Goal: Find specific page/section: Find specific page/section

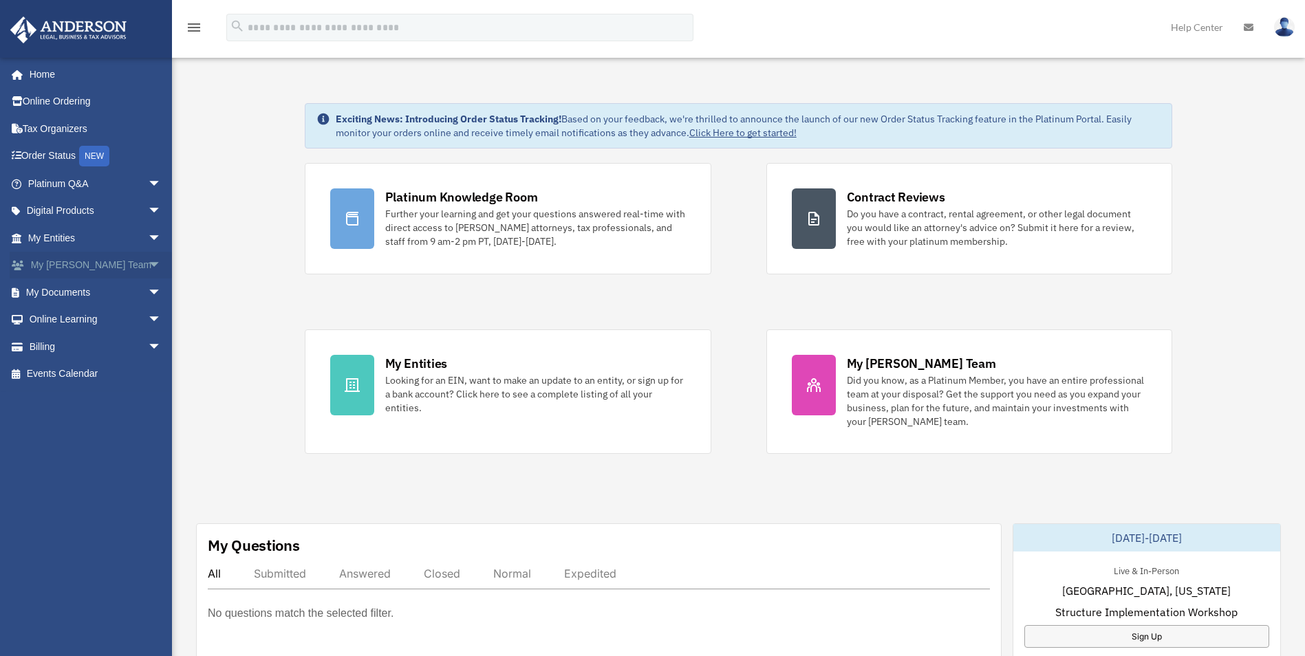
click at [93, 264] on link "My Anderson Team arrow_drop_down" at bounding box center [96, 266] width 173 height 28
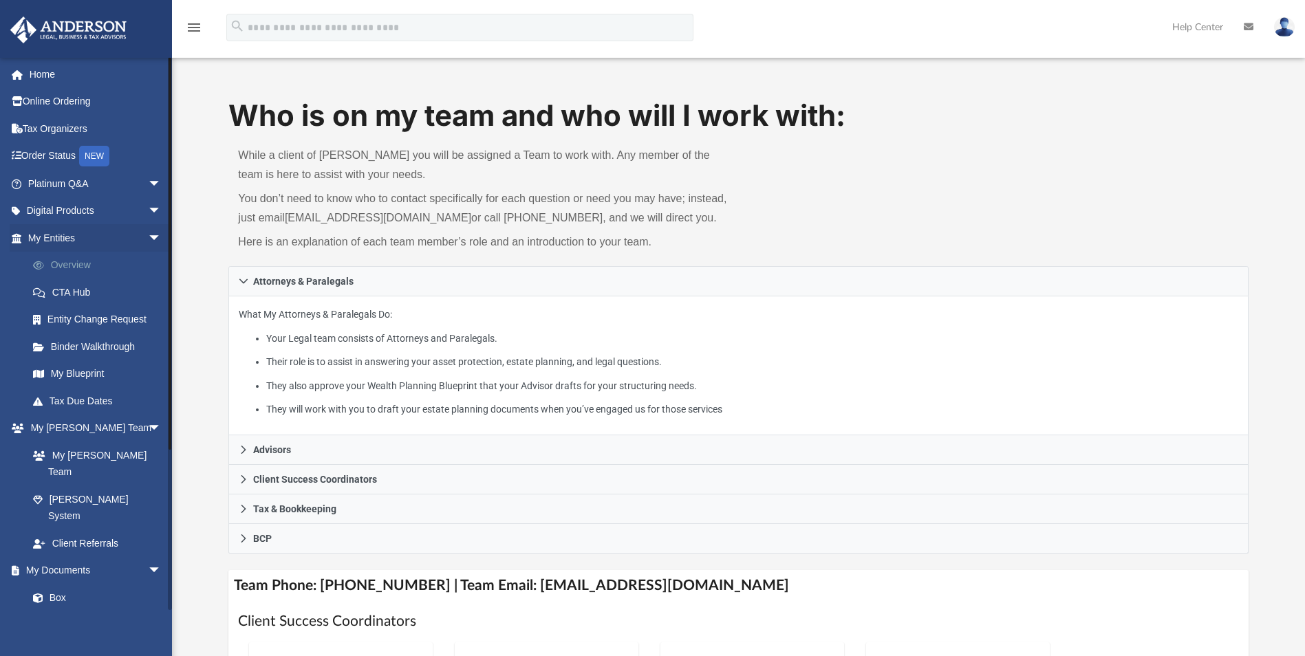
click at [105, 262] on link "Overview" at bounding box center [100, 266] width 163 height 28
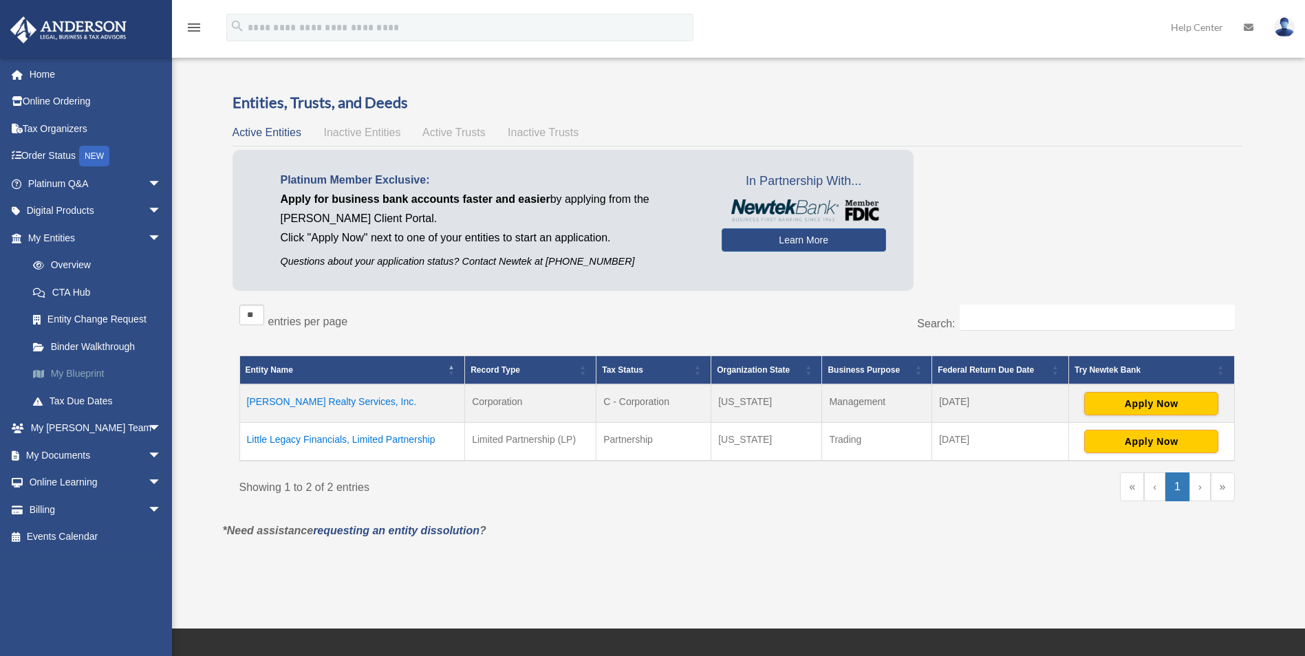
click at [97, 369] on link "My Blueprint" at bounding box center [100, 374] width 163 height 28
